Goal: Task Accomplishment & Management: Use online tool/utility

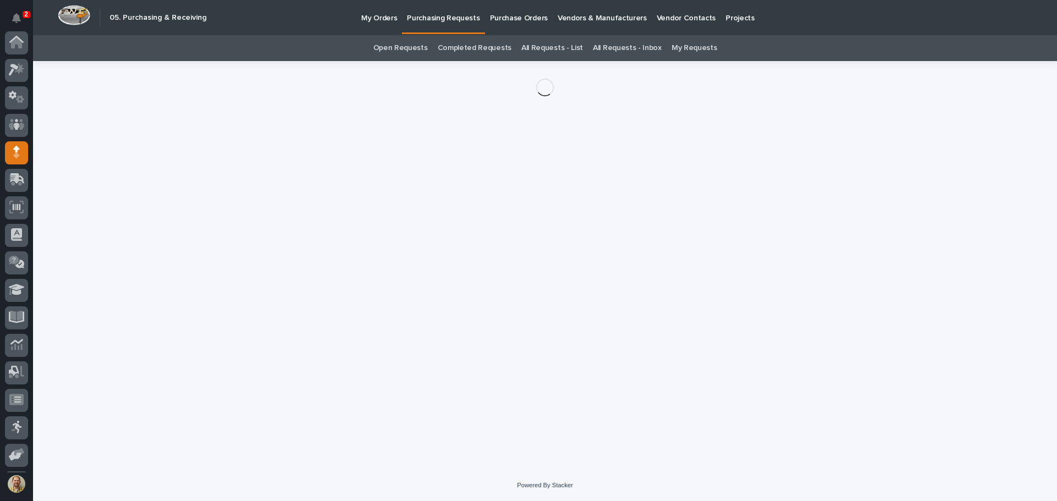
scroll to position [81, 0]
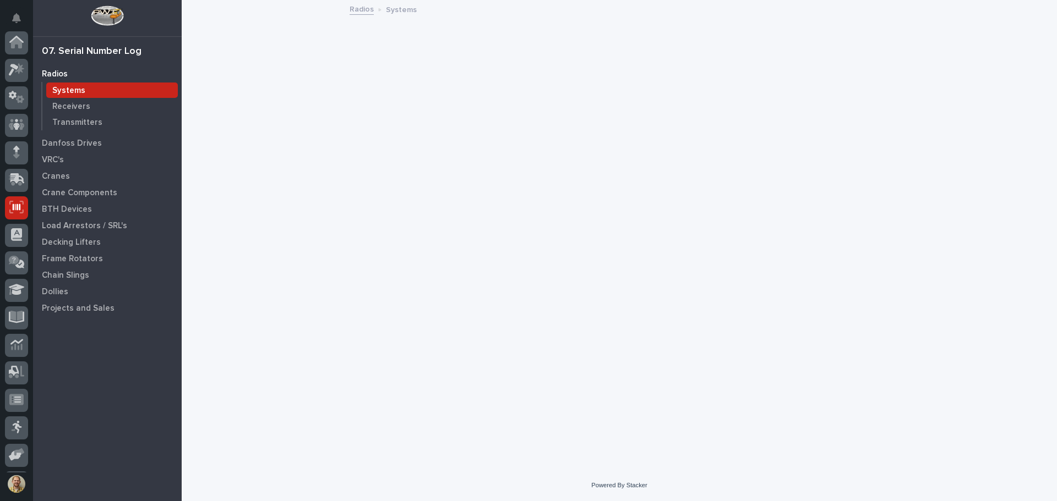
scroll to position [81, 0]
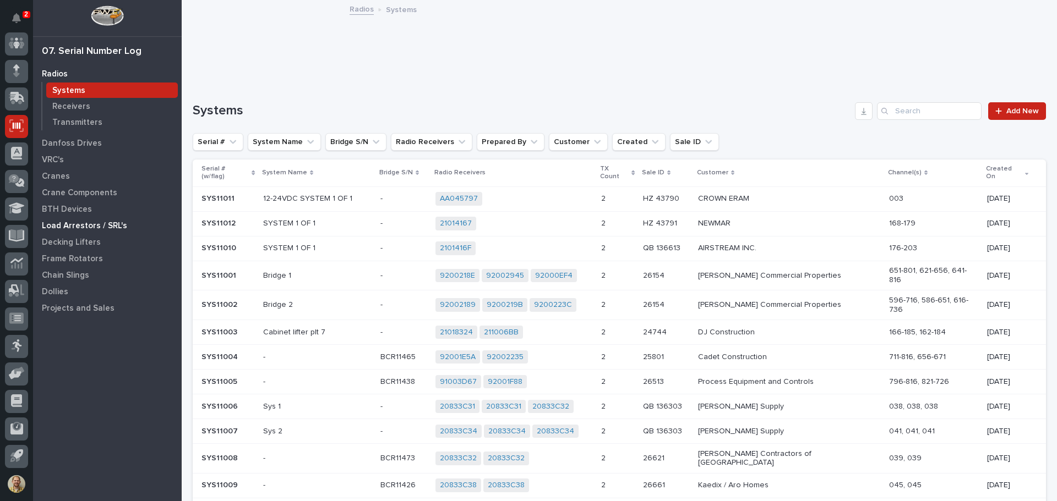
click at [91, 226] on p "Load Arrestors / SRL's" at bounding box center [84, 226] width 85 height 10
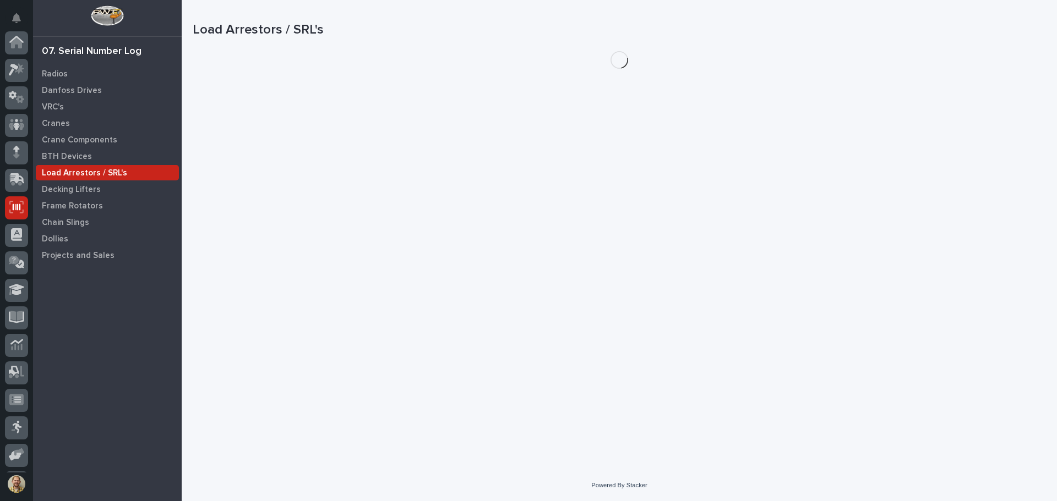
scroll to position [81, 0]
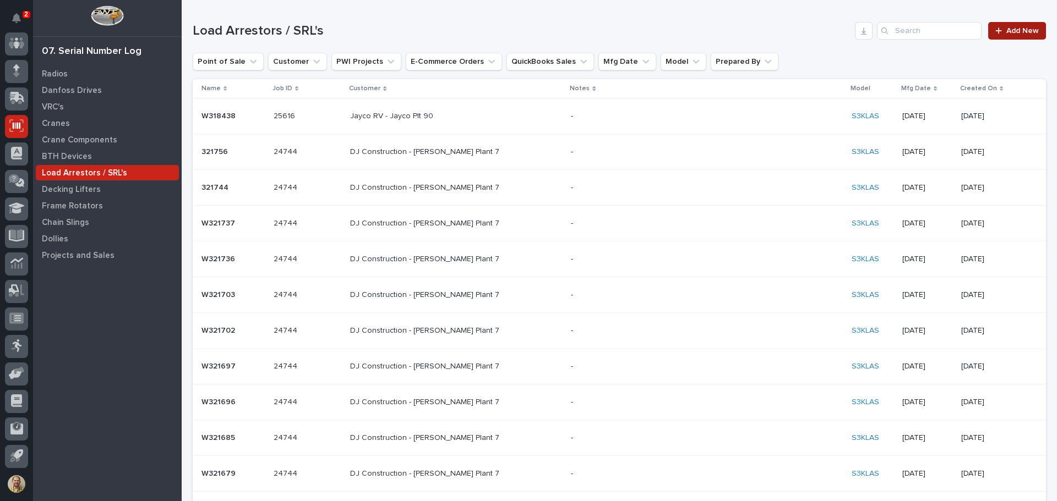
click at [1018, 25] on link "Add New" at bounding box center [1017, 31] width 58 height 18
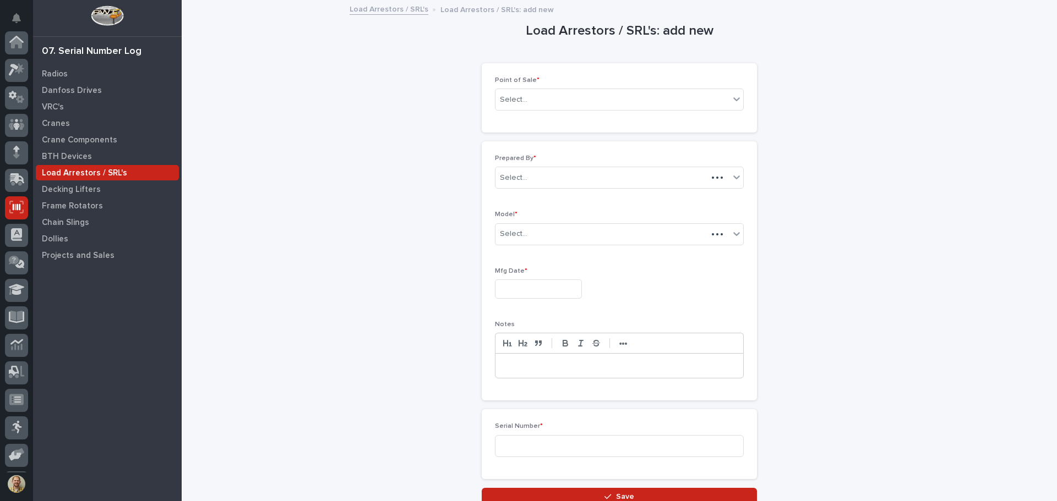
scroll to position [81, 0]
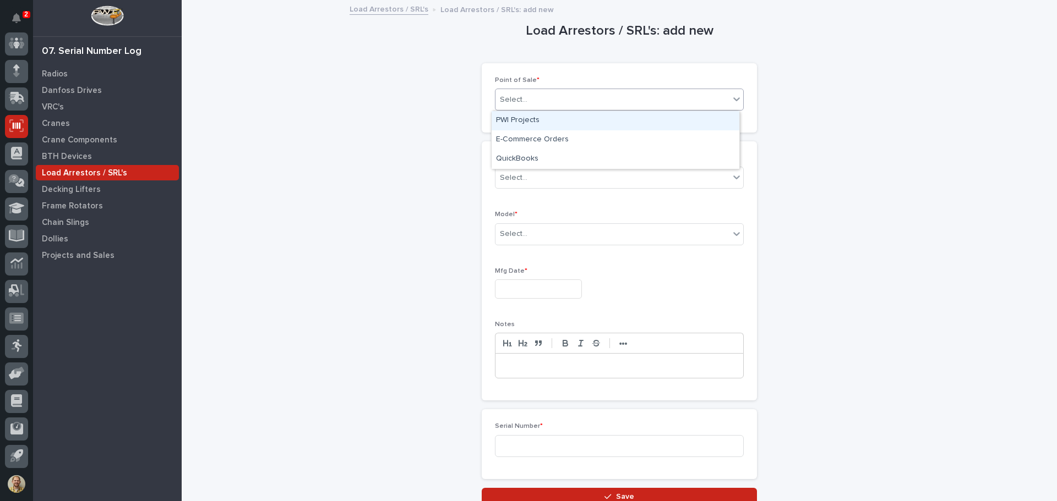
click at [568, 98] on div "Select..." at bounding box center [612, 100] width 234 height 18
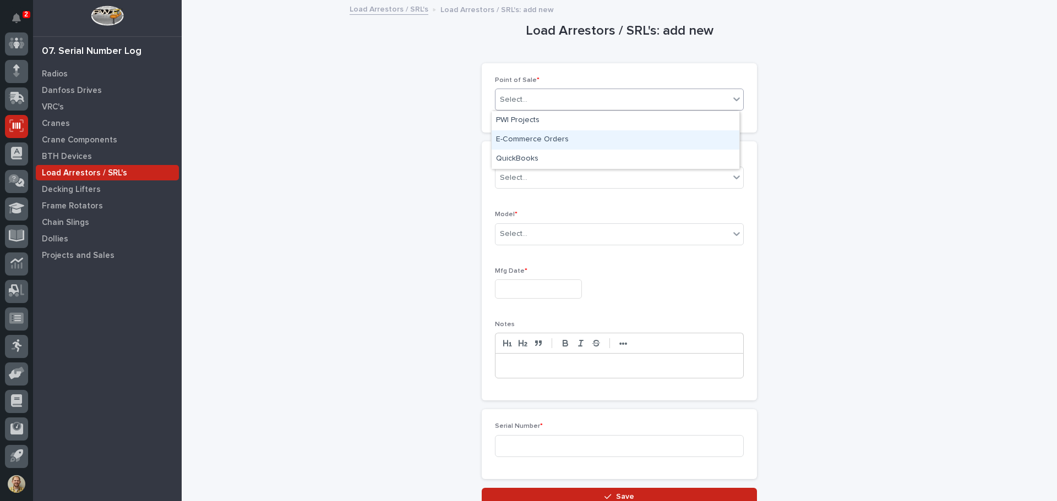
click at [546, 142] on div "E-Commerce Orders" at bounding box center [615, 139] width 248 height 19
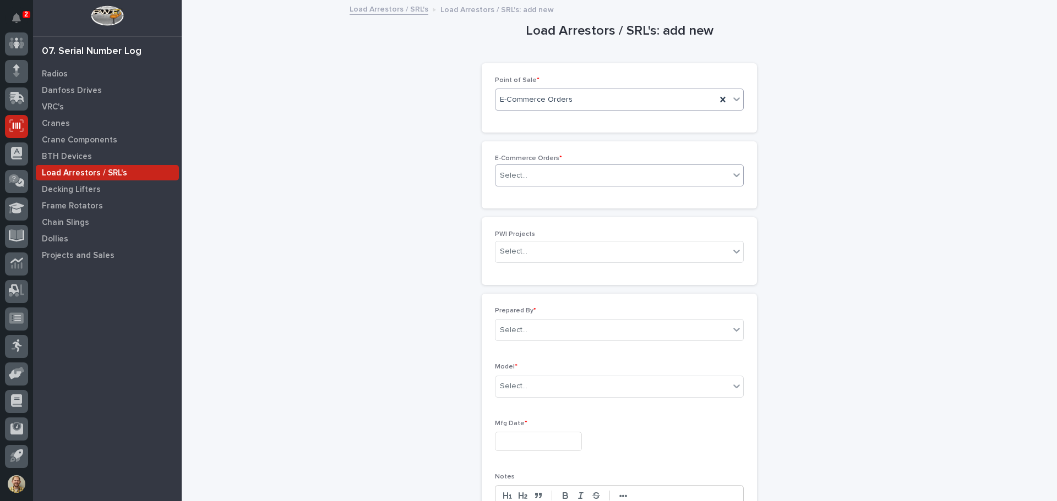
click at [534, 174] on div "Select..." at bounding box center [612, 176] width 234 height 18
type input "*****"
click at [563, 194] on div "HZ 43796" at bounding box center [615, 196] width 248 height 19
click at [522, 251] on div "Select..." at bounding box center [514, 252] width 28 height 12
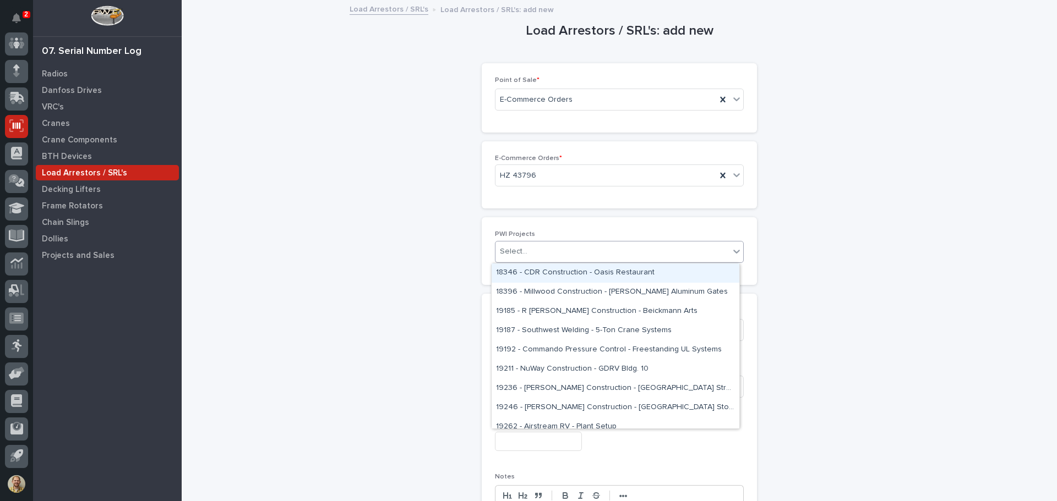
click at [407, 221] on div "Load Arrestors / SRL's: add new Loading... Saving… Loading... Saving… Loading..…" at bounding box center [619, 329] width 853 height 657
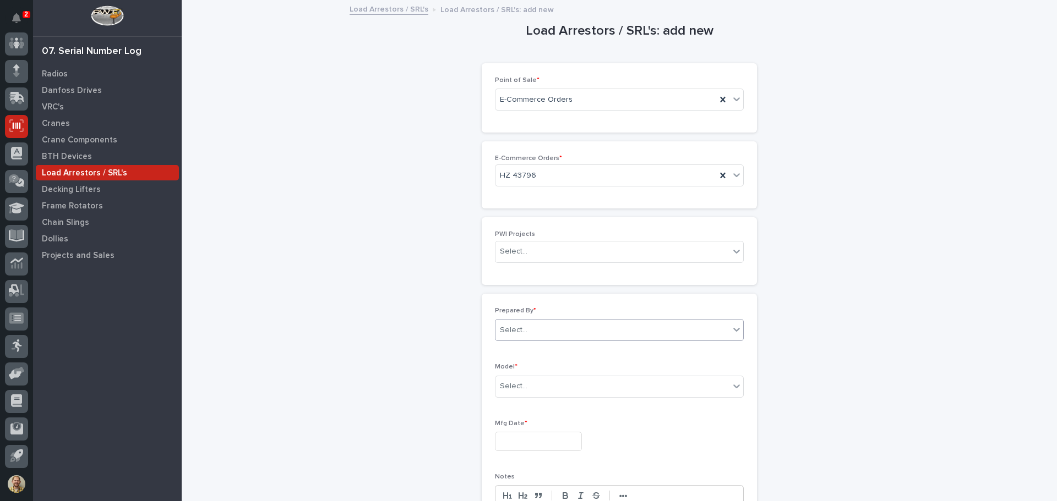
click at [564, 335] on div "Select..." at bounding box center [612, 330] width 234 height 18
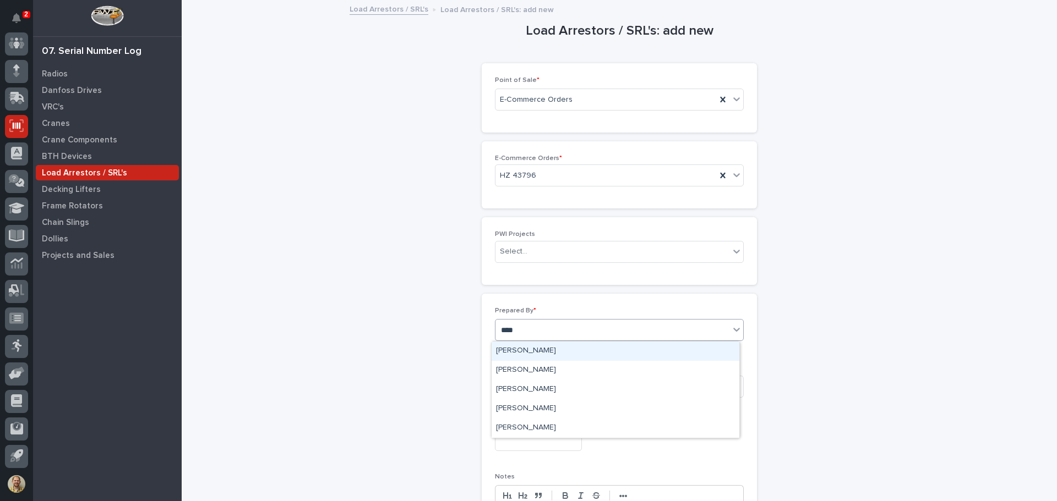
type input "*****"
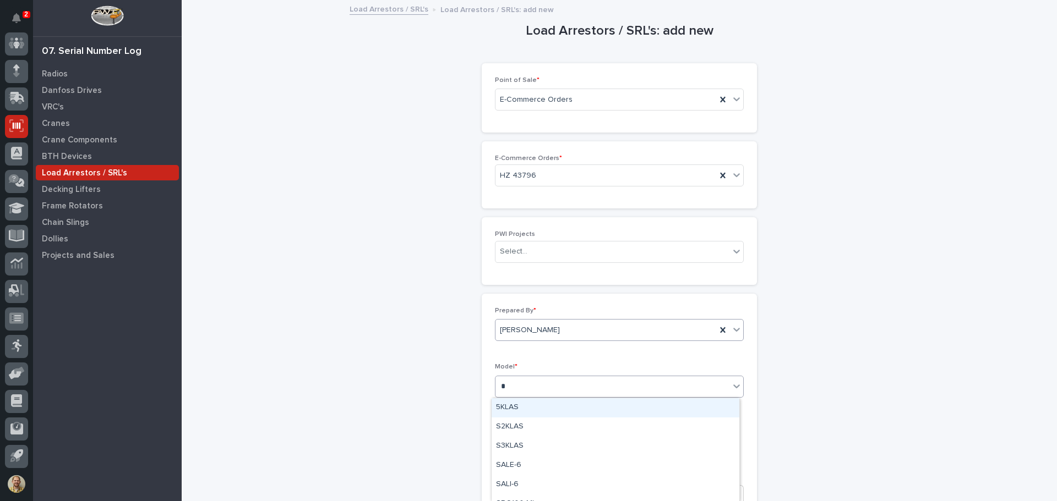
type input "**"
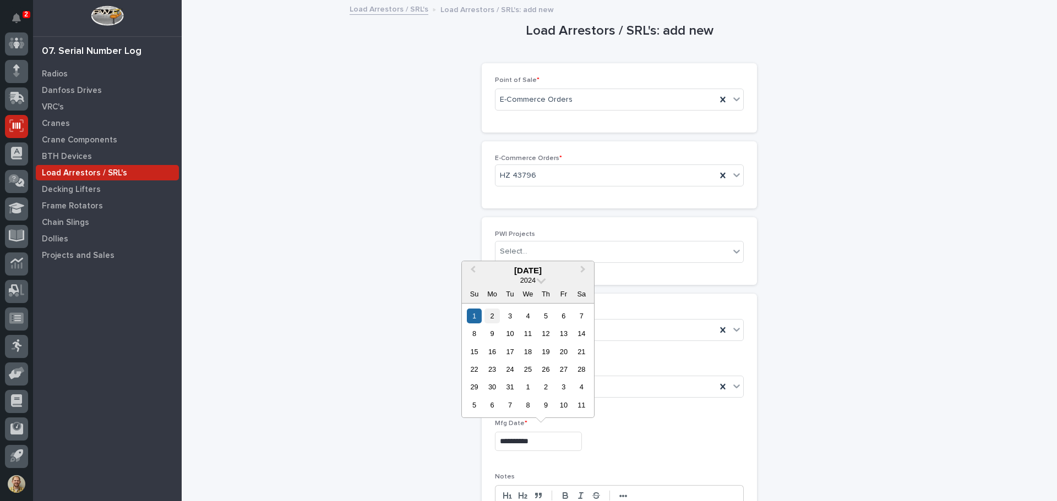
click at [493, 313] on div "2" at bounding box center [491, 316] width 15 height 15
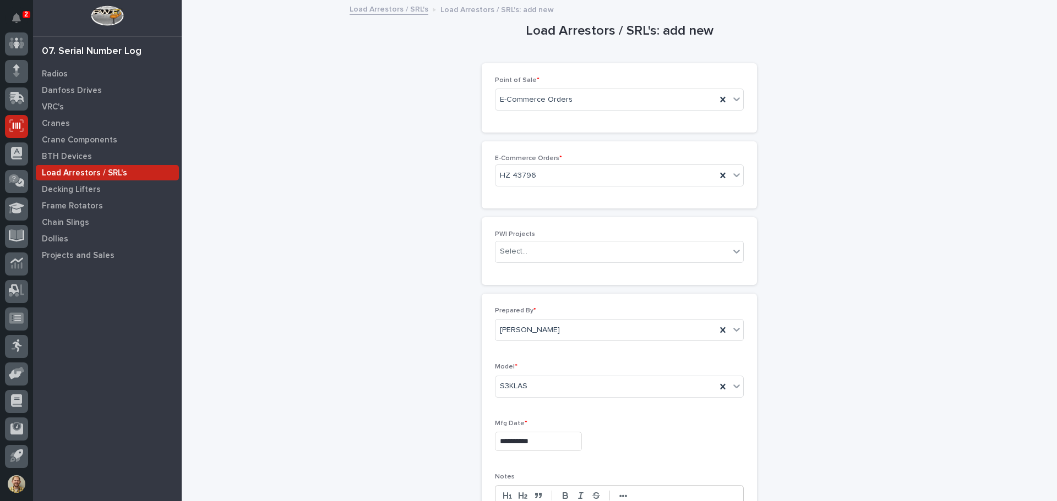
type input "**********"
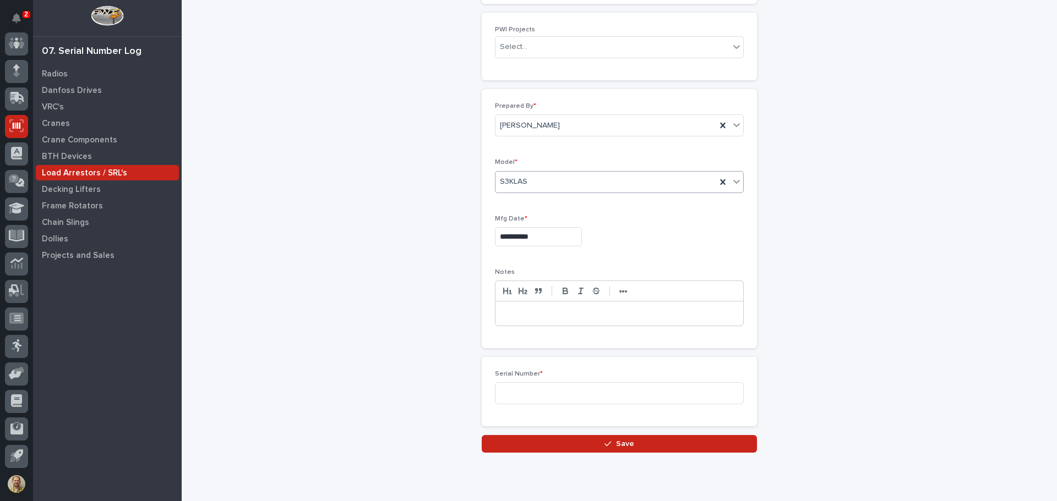
scroll to position [243, 0]
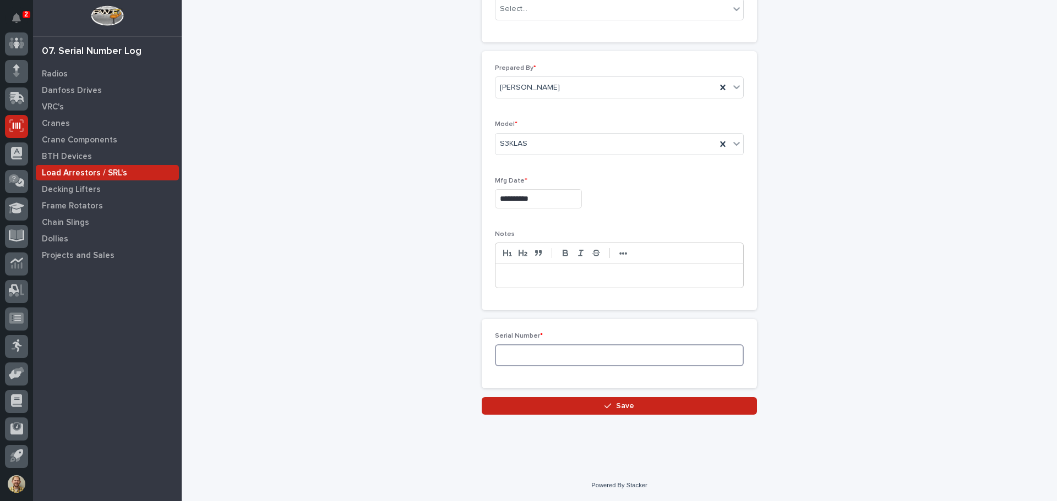
click at [578, 344] on input at bounding box center [619, 355] width 249 height 22
type input "W321758"
click at [648, 401] on button "Save" at bounding box center [618, 406] width 275 height 18
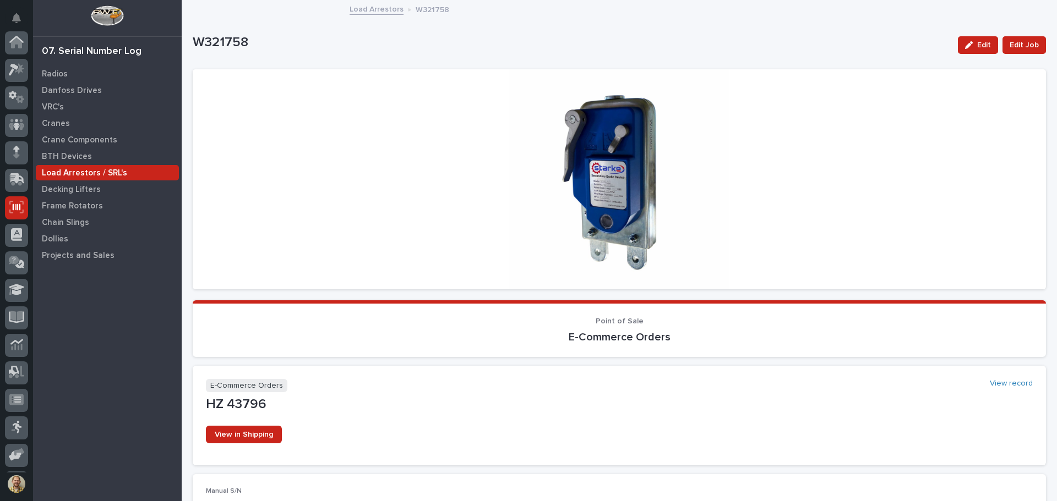
scroll to position [81, 0]
click at [377, 8] on link "Load Arrestors" at bounding box center [376, 8] width 54 height 13
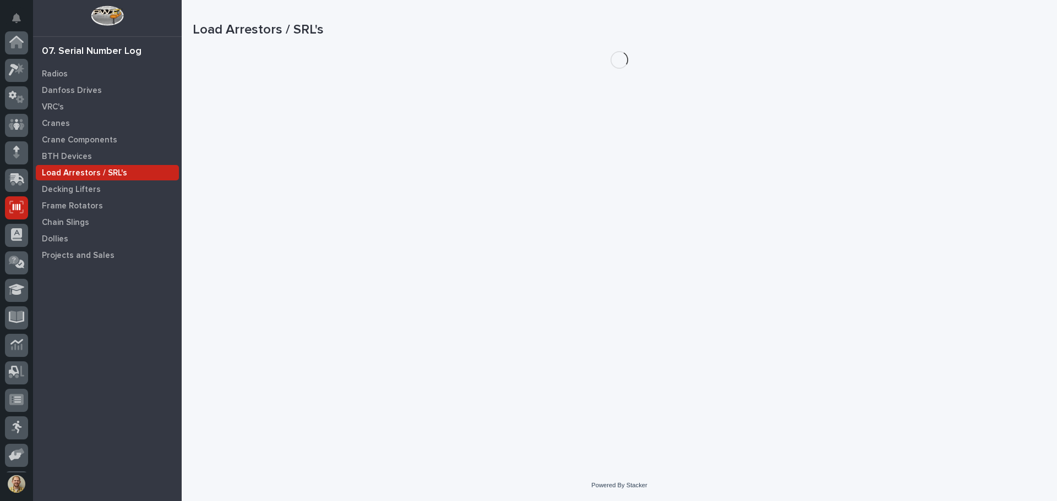
scroll to position [81, 0]
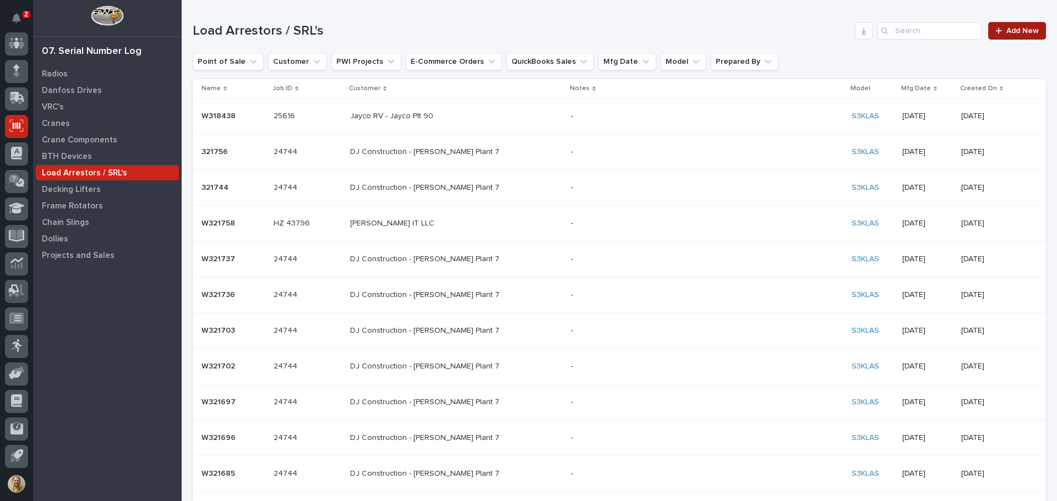
click at [1010, 34] on span "Add New" at bounding box center [1022, 31] width 32 height 8
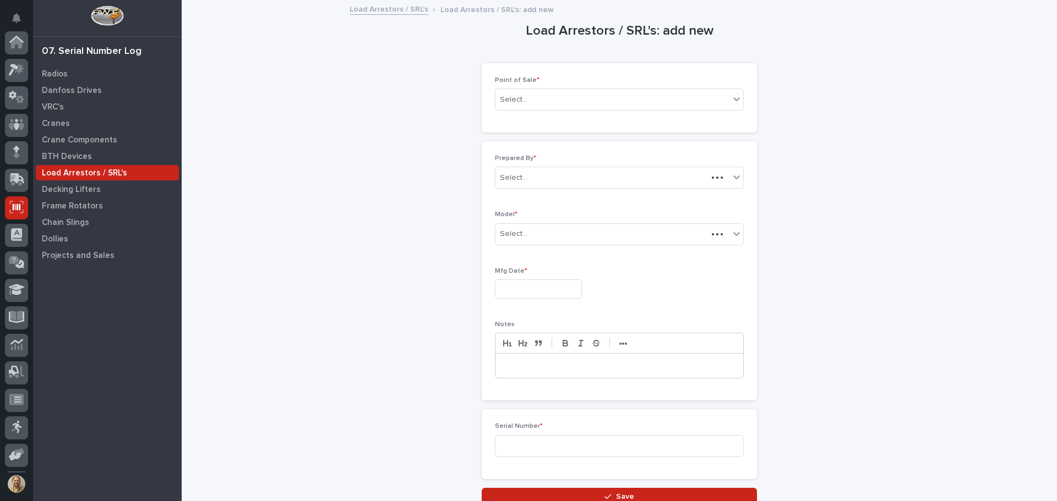
scroll to position [81, 0]
click at [649, 86] on div "Point of Sale * Select..." at bounding box center [619, 97] width 249 height 43
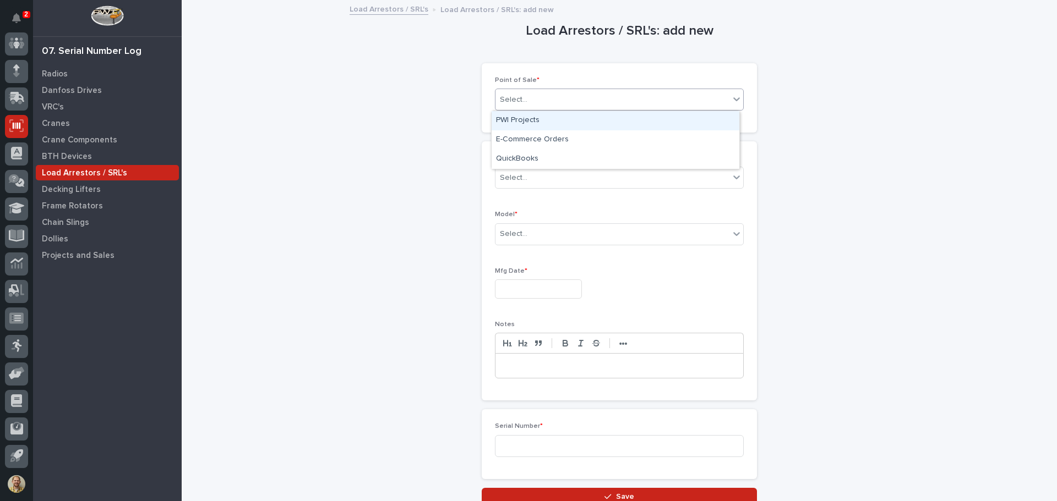
click at [638, 102] on div "Select..." at bounding box center [612, 100] width 234 height 18
click at [611, 124] on div "PWI Projects" at bounding box center [615, 120] width 248 height 19
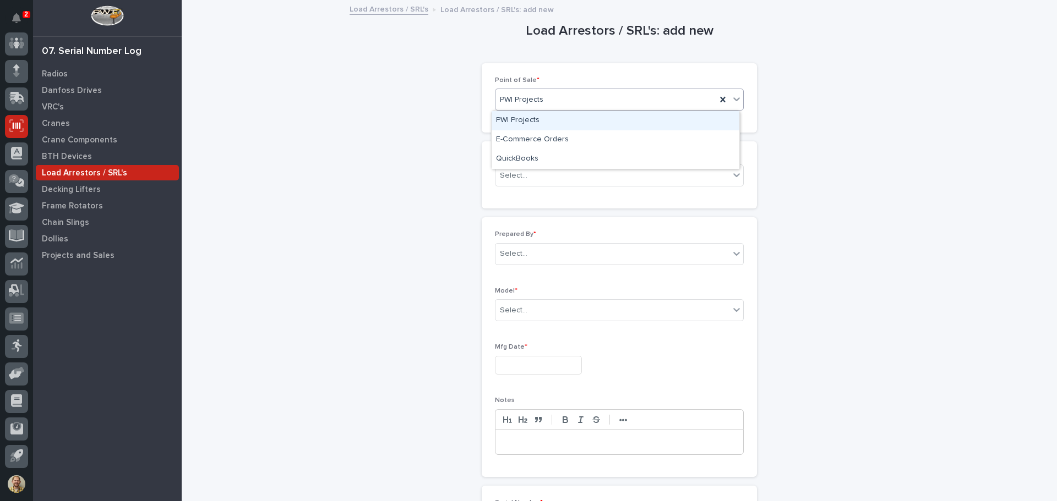
click at [621, 106] on div "PWI Projects" at bounding box center [605, 100] width 221 height 18
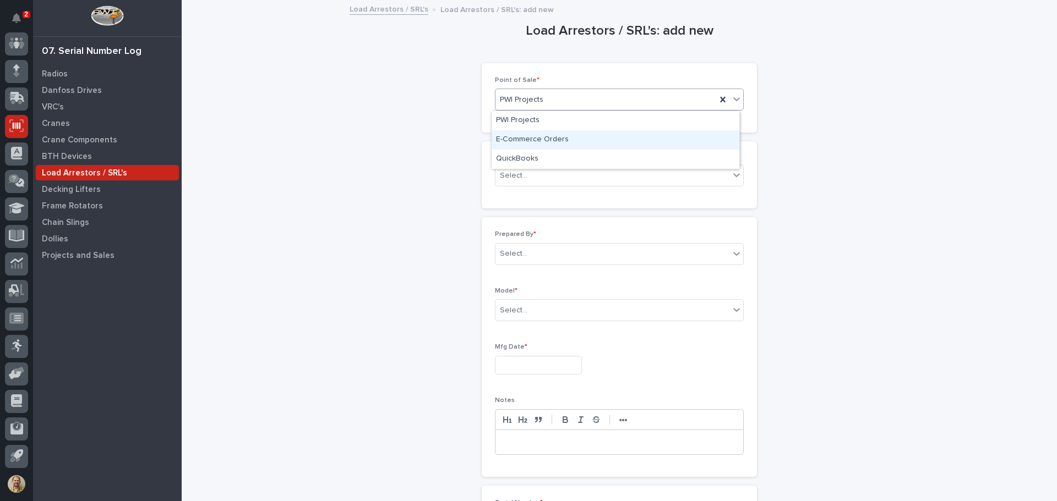
click at [604, 139] on div "E-Commerce Orders" at bounding box center [615, 139] width 248 height 19
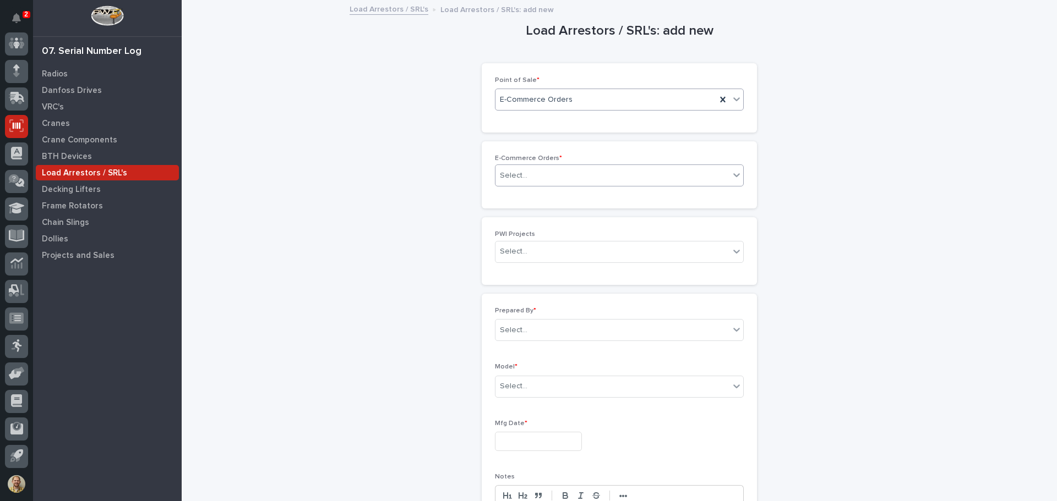
click at [566, 169] on div "Select..." at bounding box center [612, 176] width 234 height 18
type input "*"
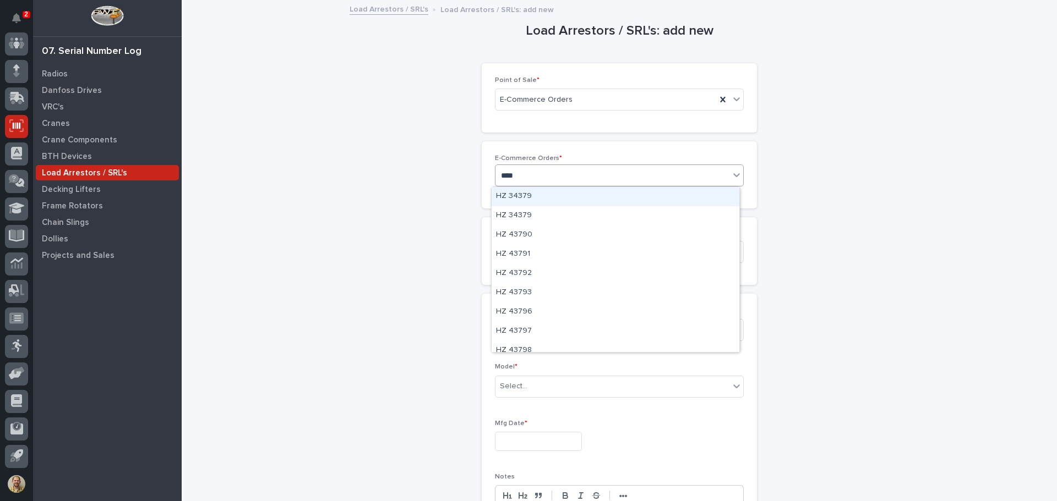
type input "*****"
click at [569, 200] on div "HZ 43796" at bounding box center [615, 196] width 248 height 19
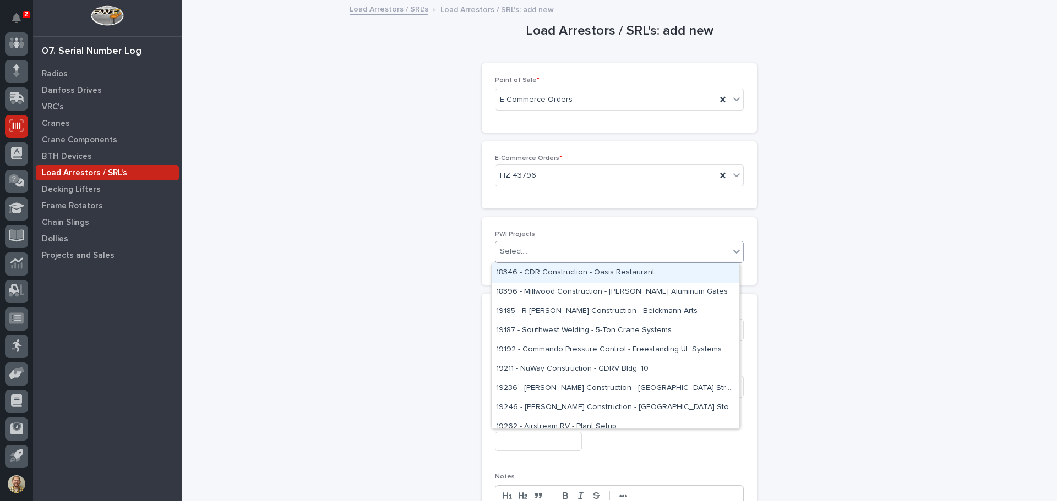
click at [534, 254] on div "Select..." at bounding box center [612, 252] width 234 height 18
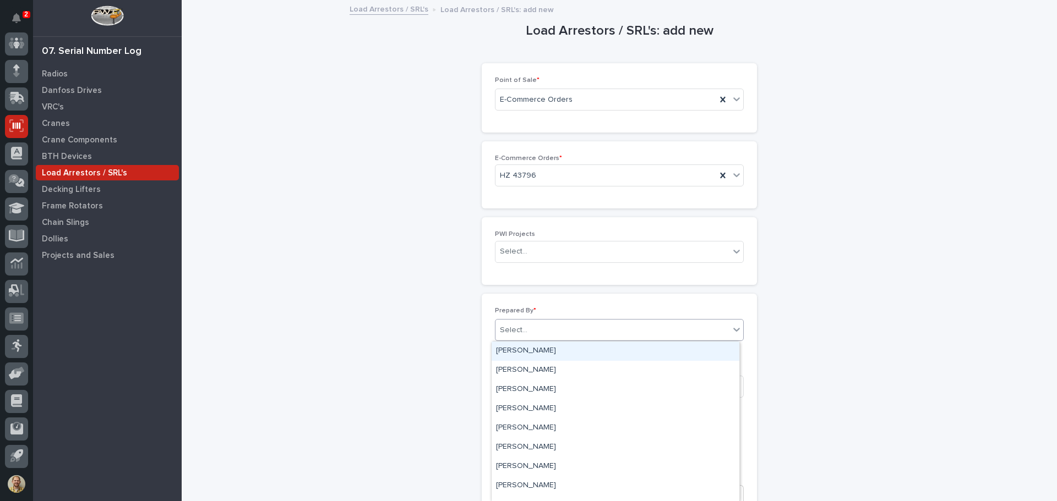
click at [513, 324] on div "Select..." at bounding box center [612, 330] width 234 height 18
type input "*****"
click at [568, 351] on div "Kenny Beachy" at bounding box center [615, 351] width 248 height 19
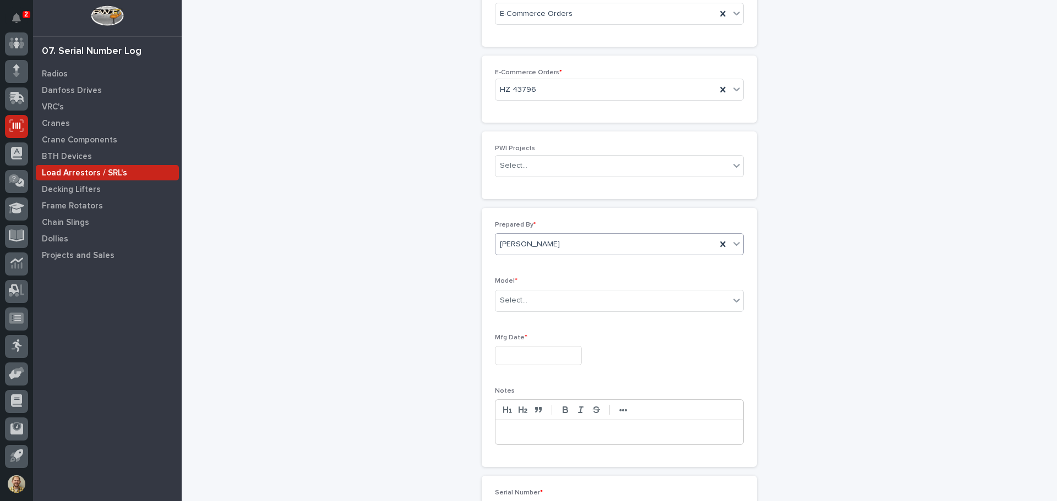
scroll to position [110, 0]
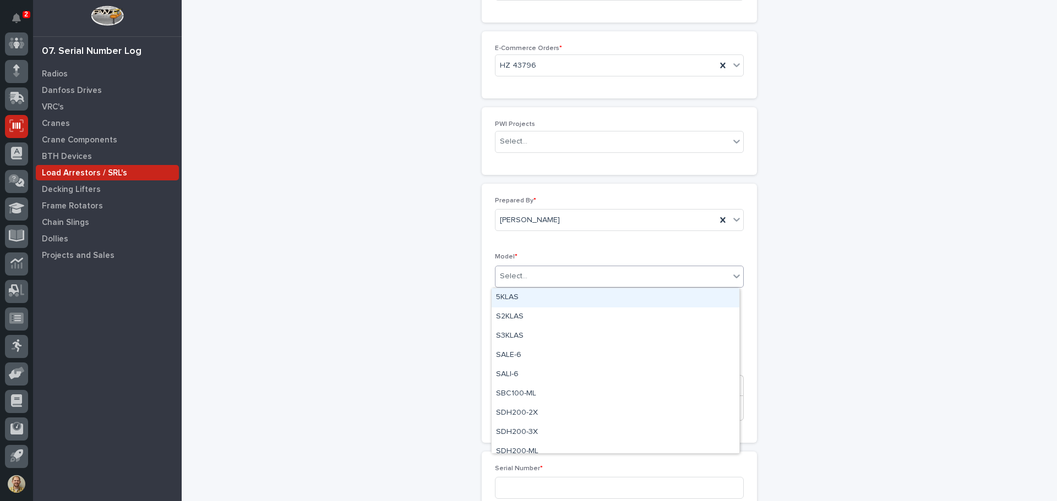
click at [530, 272] on div "Select..." at bounding box center [612, 276] width 234 height 18
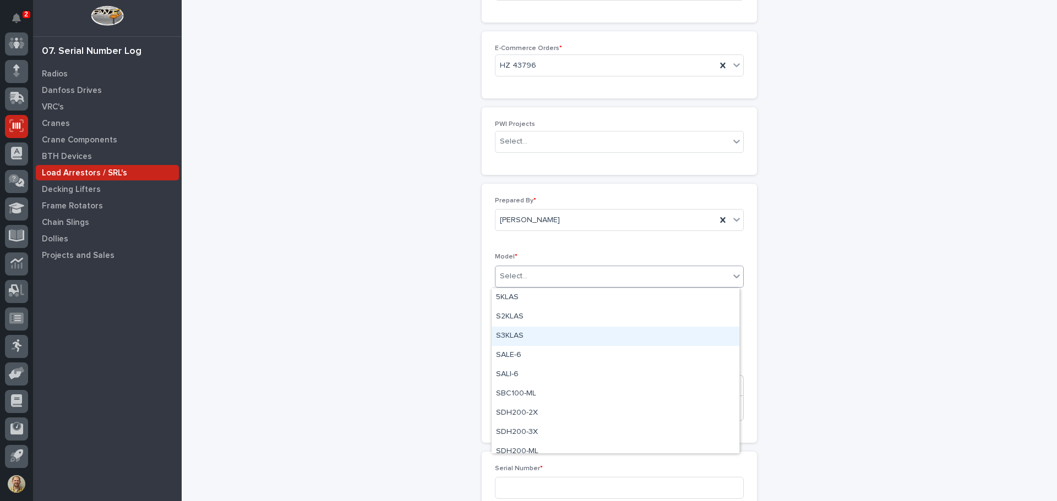
drag, startPoint x: 508, startPoint y: 325, endPoint x: 508, endPoint y: 340, distance: 14.9
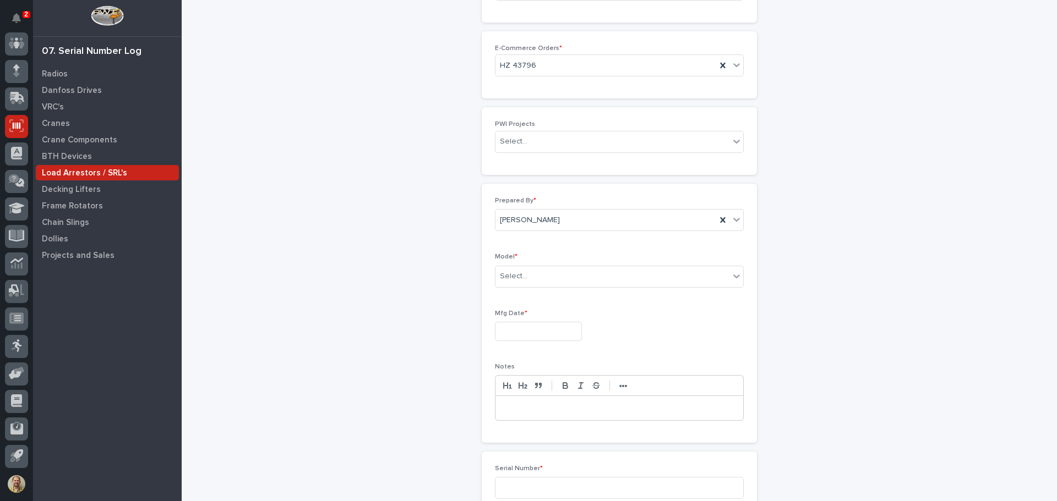
drag, startPoint x: 508, startPoint y: 340, endPoint x: 494, endPoint y: 358, distance: 22.7
click at [495, 358] on div "Prepared By * Kenny Beachy Model * Select... Mfg Date * Notes •••" at bounding box center [619, 313] width 249 height 233
click at [511, 325] on input "text" at bounding box center [538, 331] width 87 height 19
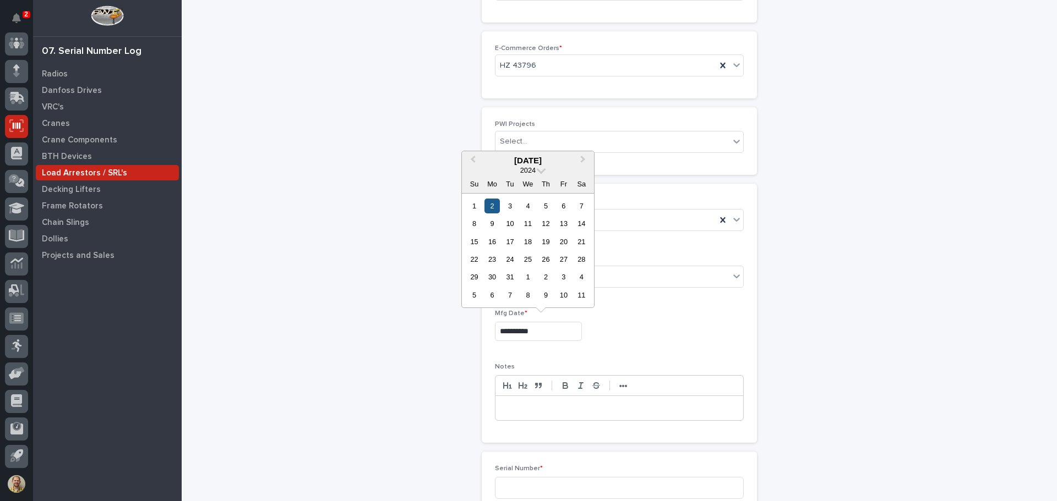
type input "**********"
click at [488, 204] on div "2" at bounding box center [491, 206] width 15 height 15
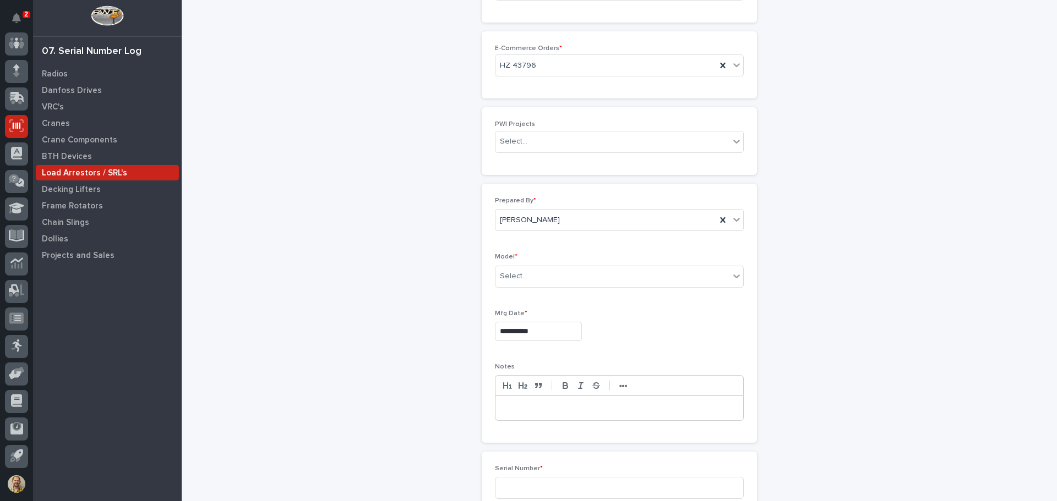
scroll to position [243, 0]
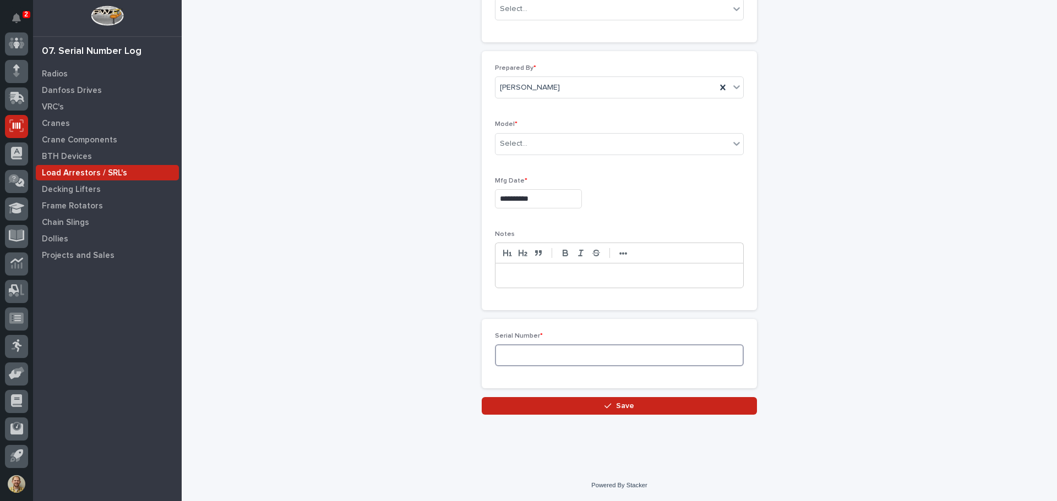
click at [539, 356] on input at bounding box center [619, 355] width 249 height 22
type input "W321684"
click at [562, 407] on button "Save" at bounding box center [618, 406] width 275 height 18
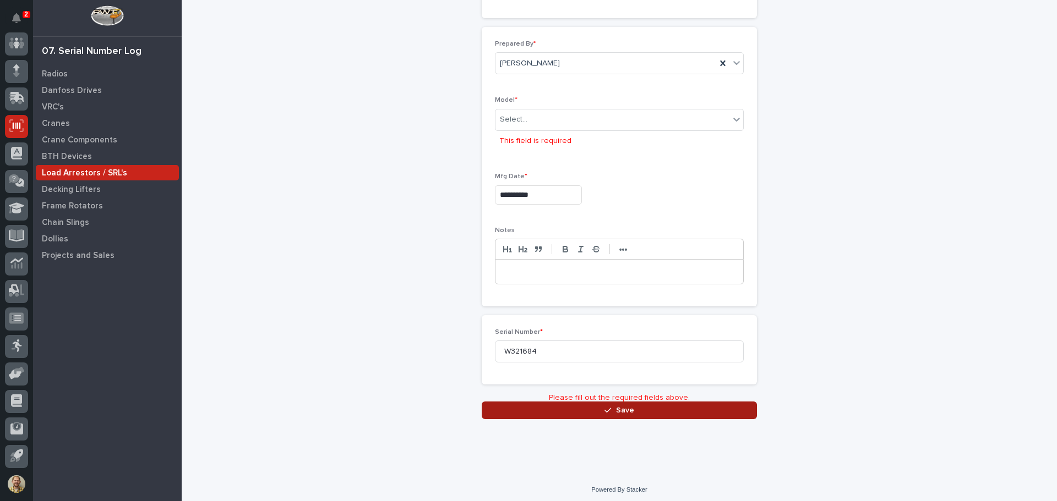
scroll to position [271, 0]
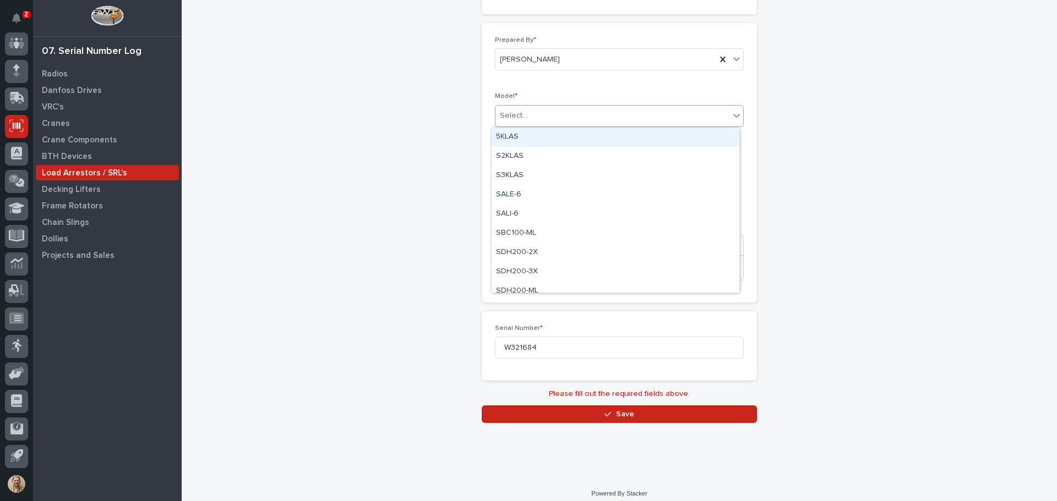
click at [511, 118] on div "Select..." at bounding box center [514, 116] width 28 height 12
type input "*"
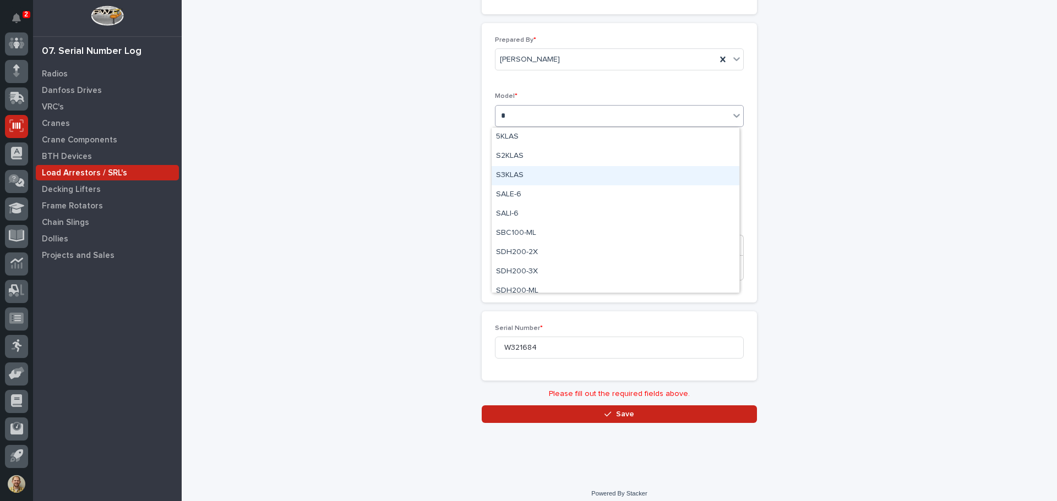
click at [515, 179] on div "S3KLAS" at bounding box center [615, 175] width 248 height 19
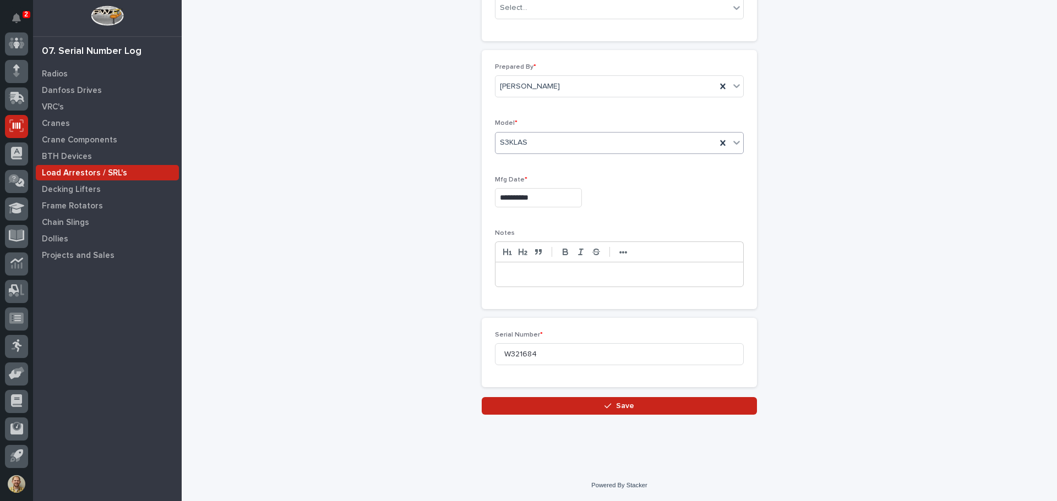
scroll to position [243, 0]
click at [572, 409] on button "Save" at bounding box center [618, 406] width 275 height 18
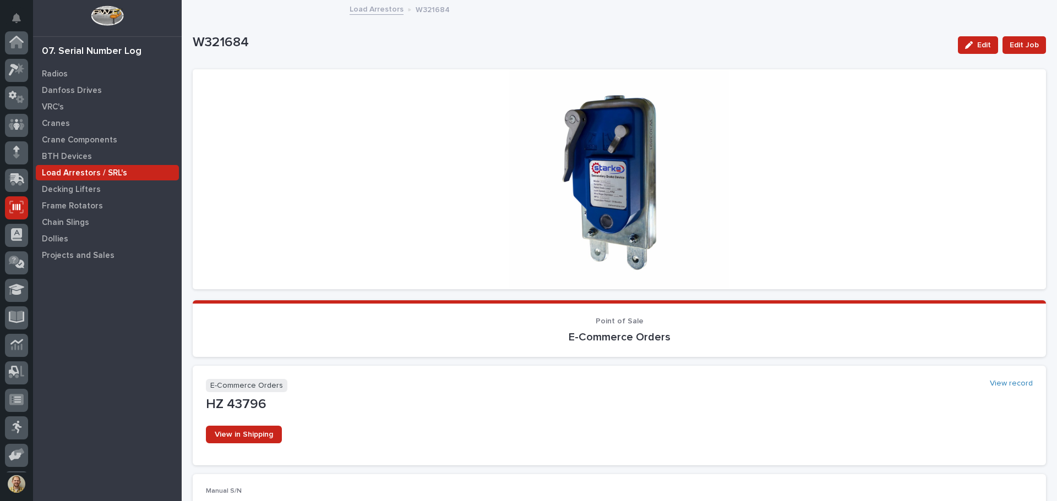
scroll to position [81, 0]
click at [17, 16] on icon "Notifications" at bounding box center [16, 18] width 9 height 10
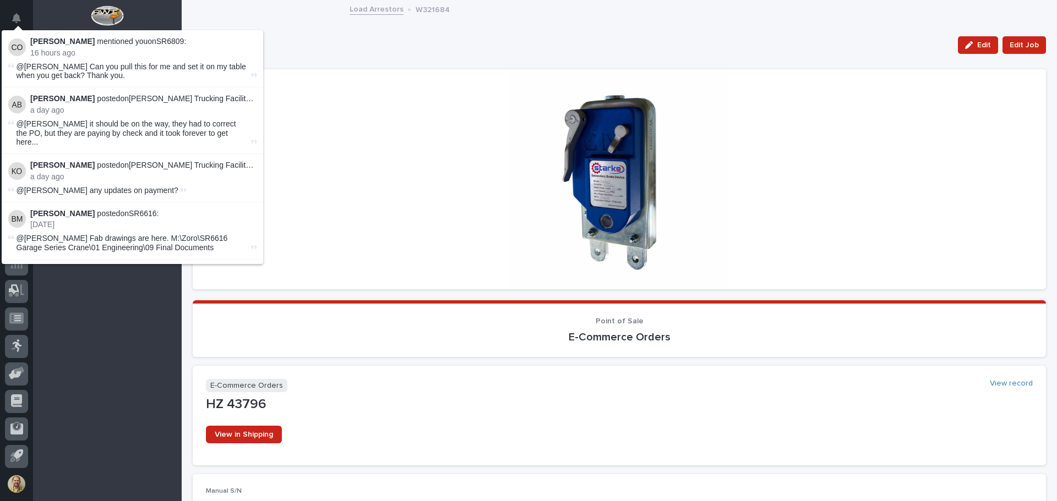
click at [133, 307] on div "Radios Danfoss Drives VRC's Cranes Crane Components BTH Devices Load Arrestors …" at bounding box center [107, 283] width 149 height 436
